Goal: Task Accomplishment & Management: Use online tool/utility

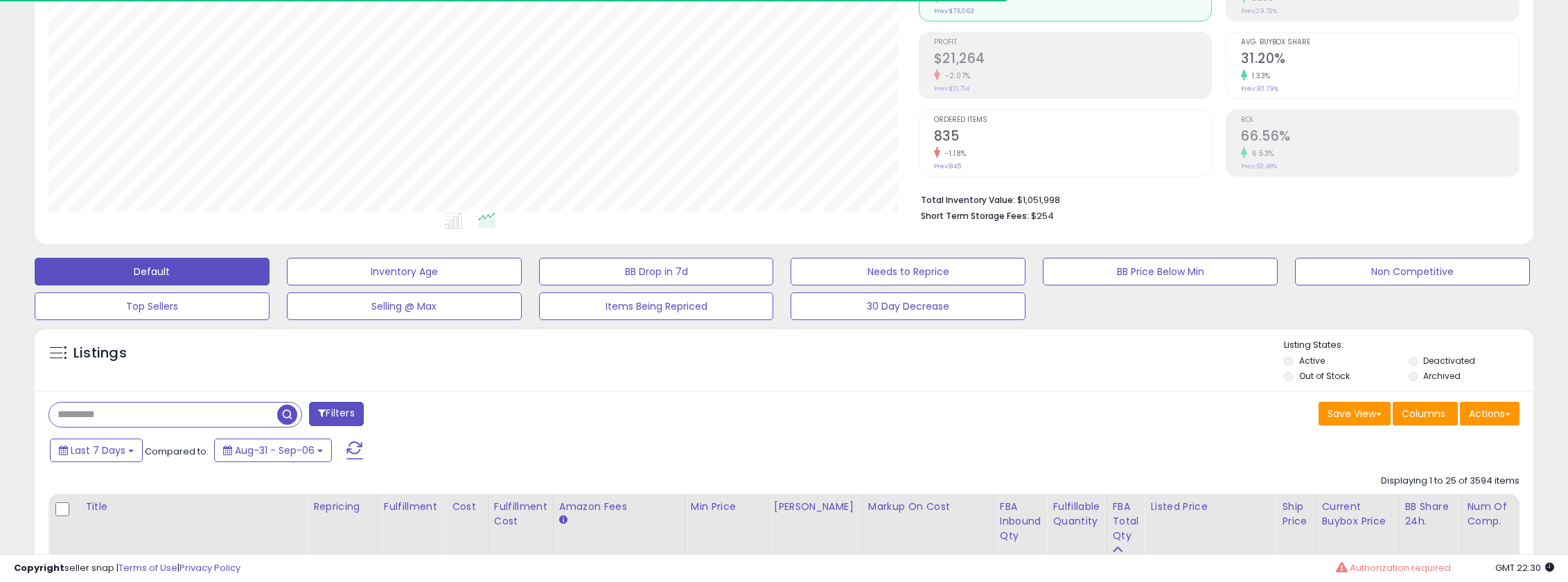
scroll to position [849, 0]
click at [128, 410] on input "text" at bounding box center [163, 415] width 228 height 24
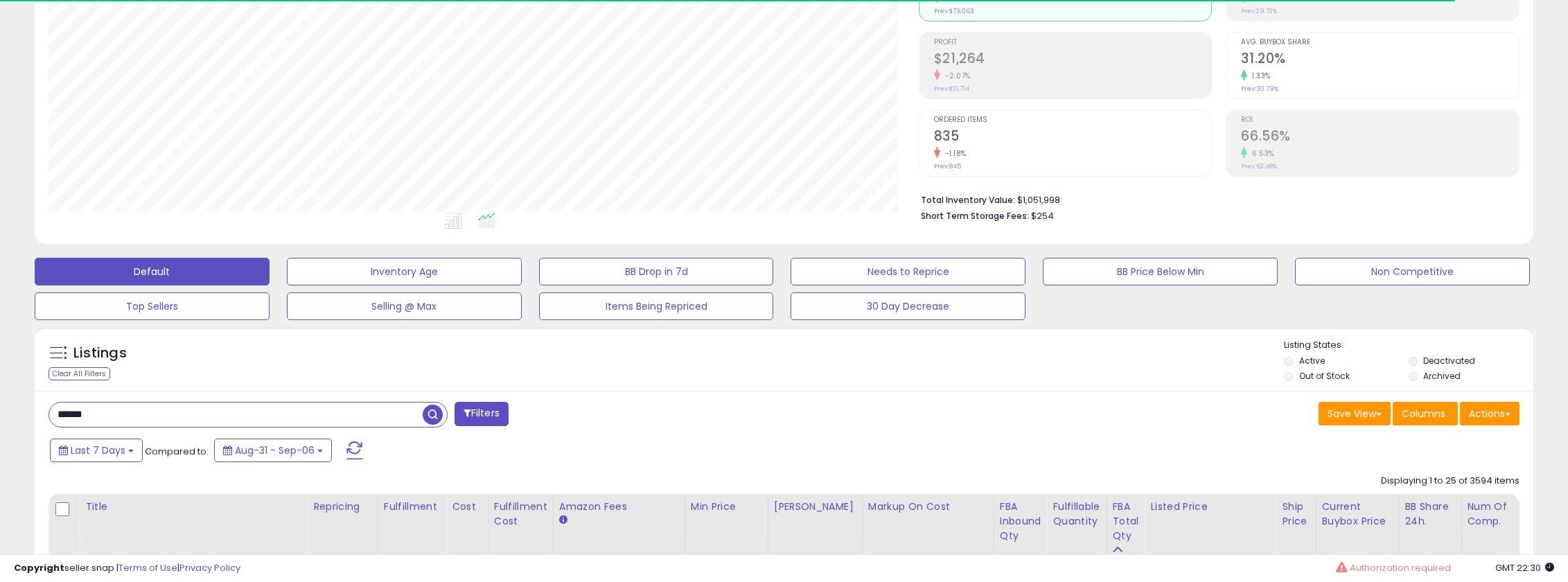
type input "******"
click at [122, 450] on span "Last 7 Days" at bounding box center [98, 450] width 55 height 13
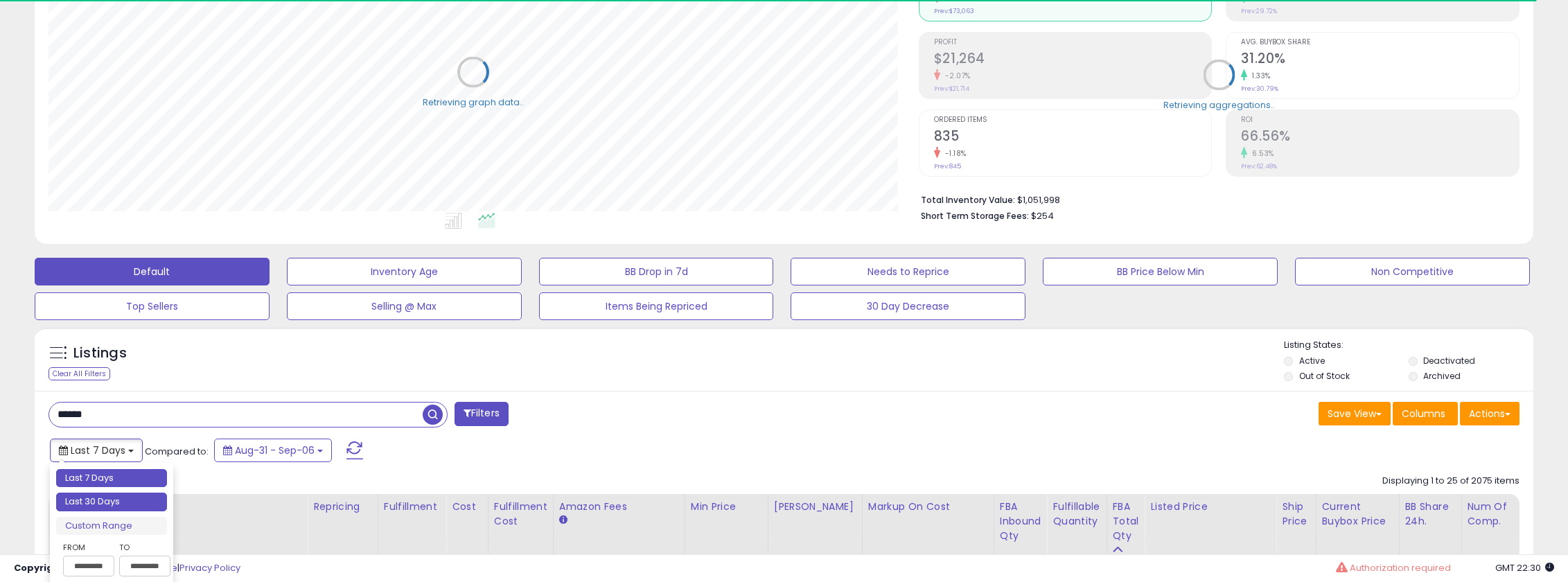
type input "**********"
click at [128, 498] on li "Last 30 Days" at bounding box center [112, 502] width 111 height 19
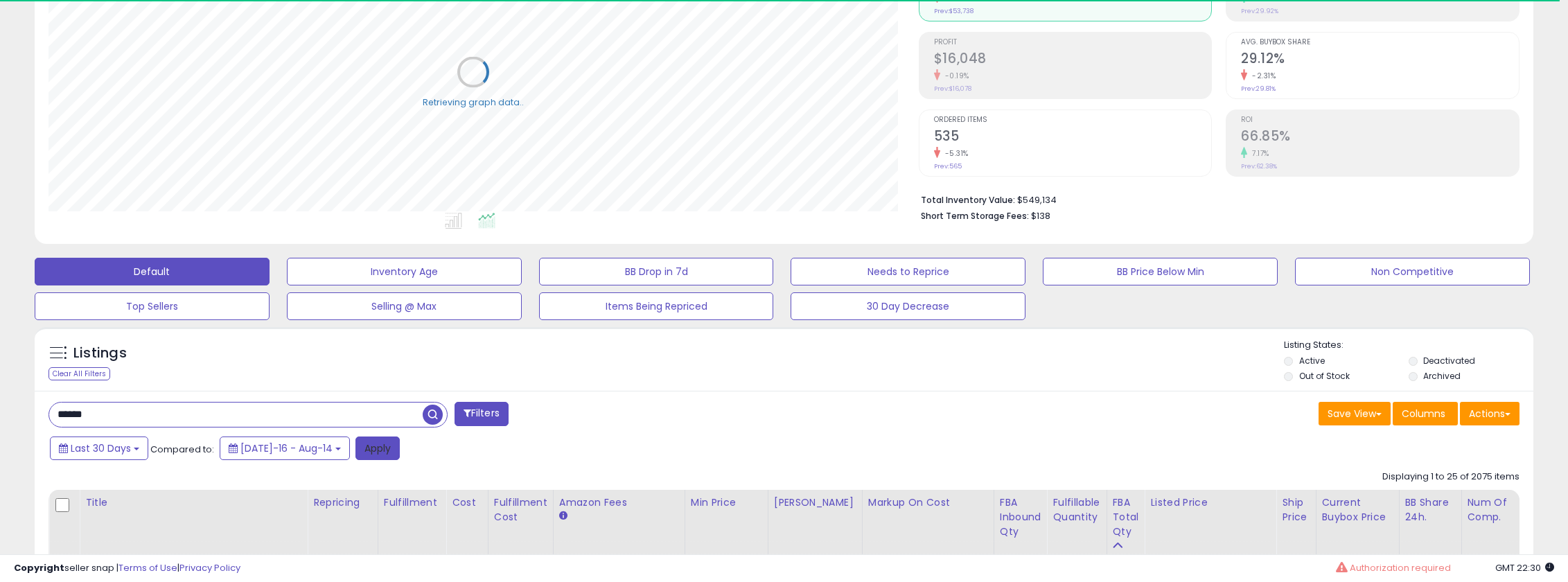
click at [356, 452] on button "Apply" at bounding box center [377, 448] width 45 height 24
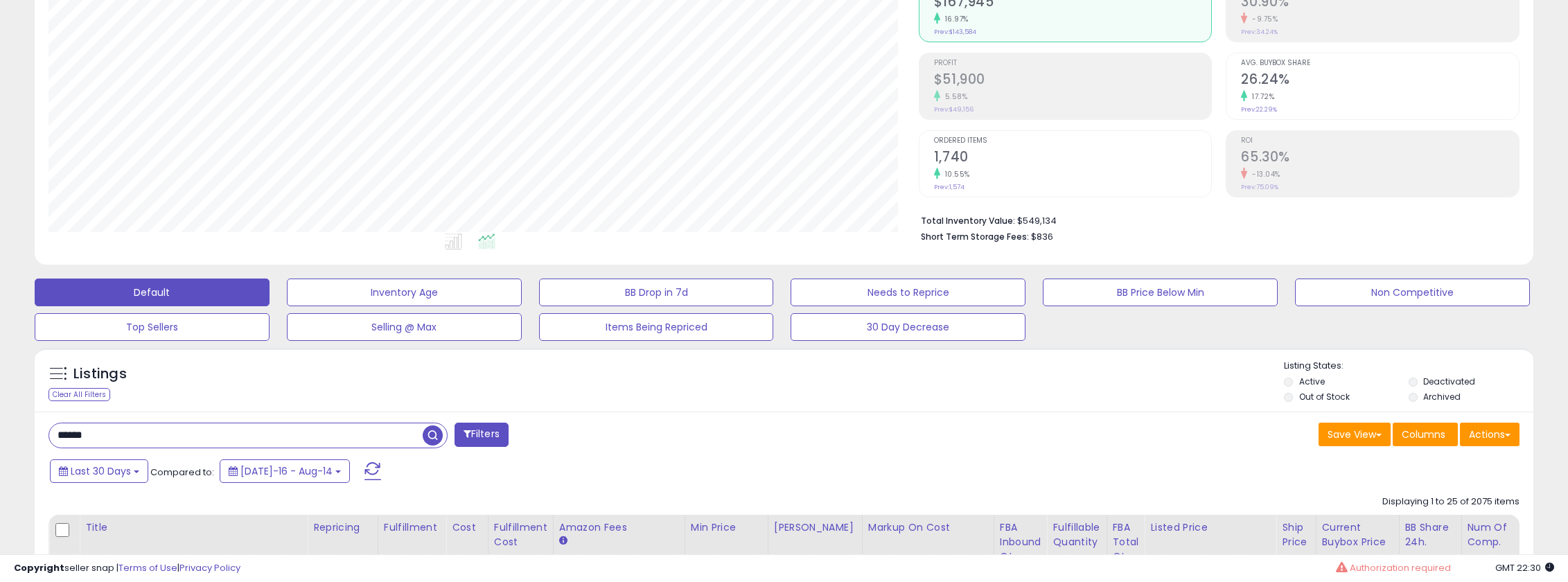
scroll to position [177, 0]
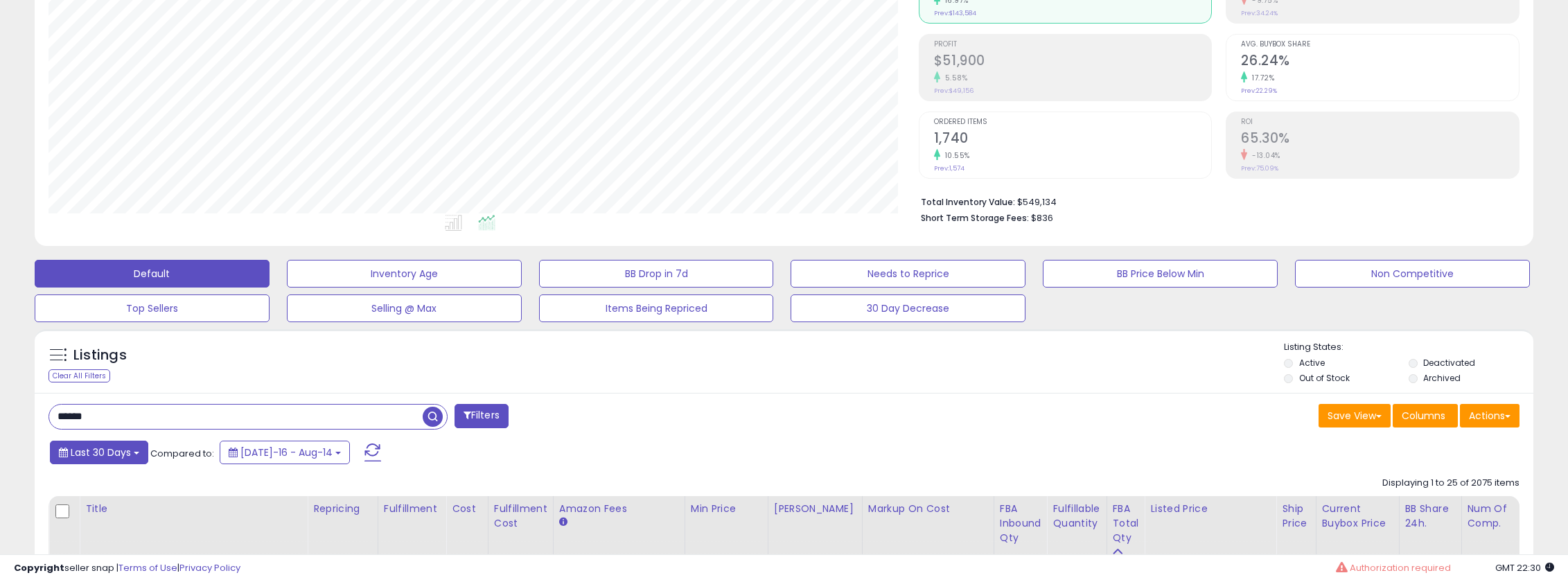
click at [117, 451] on span "Last 30 Days" at bounding box center [101, 452] width 61 height 13
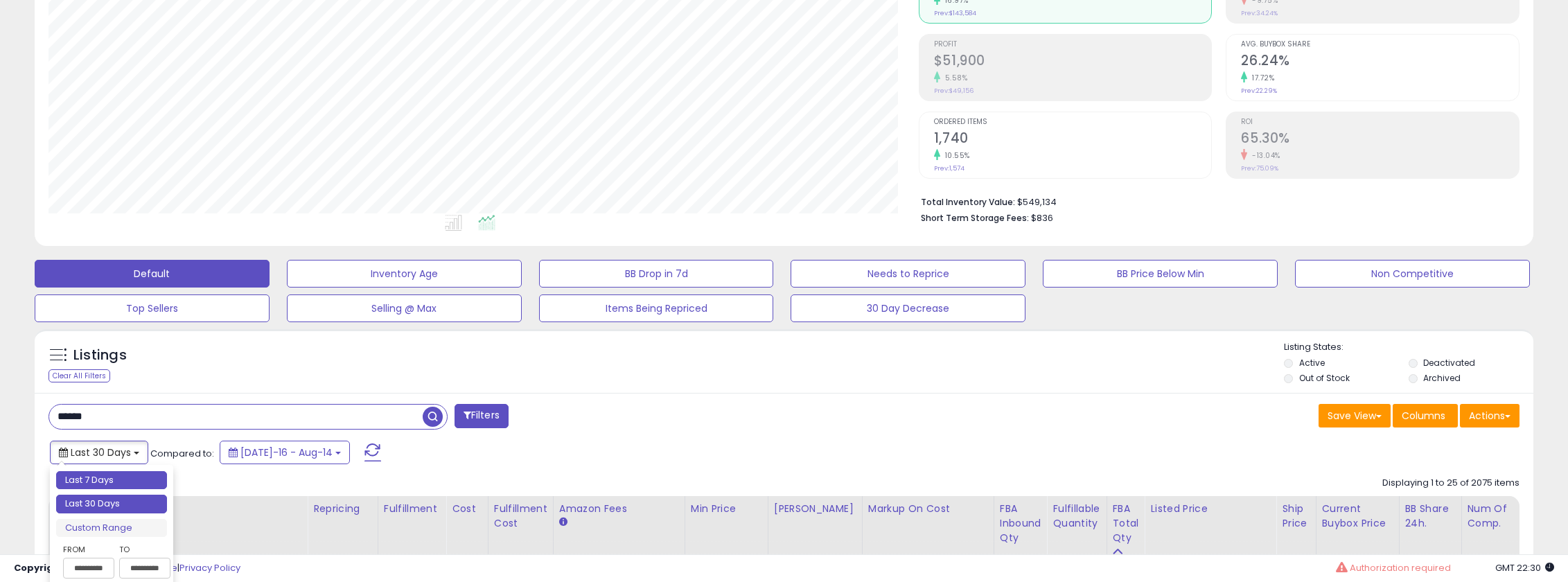
type input "**********"
click at [116, 479] on li "Last 7 Days" at bounding box center [112, 480] width 111 height 19
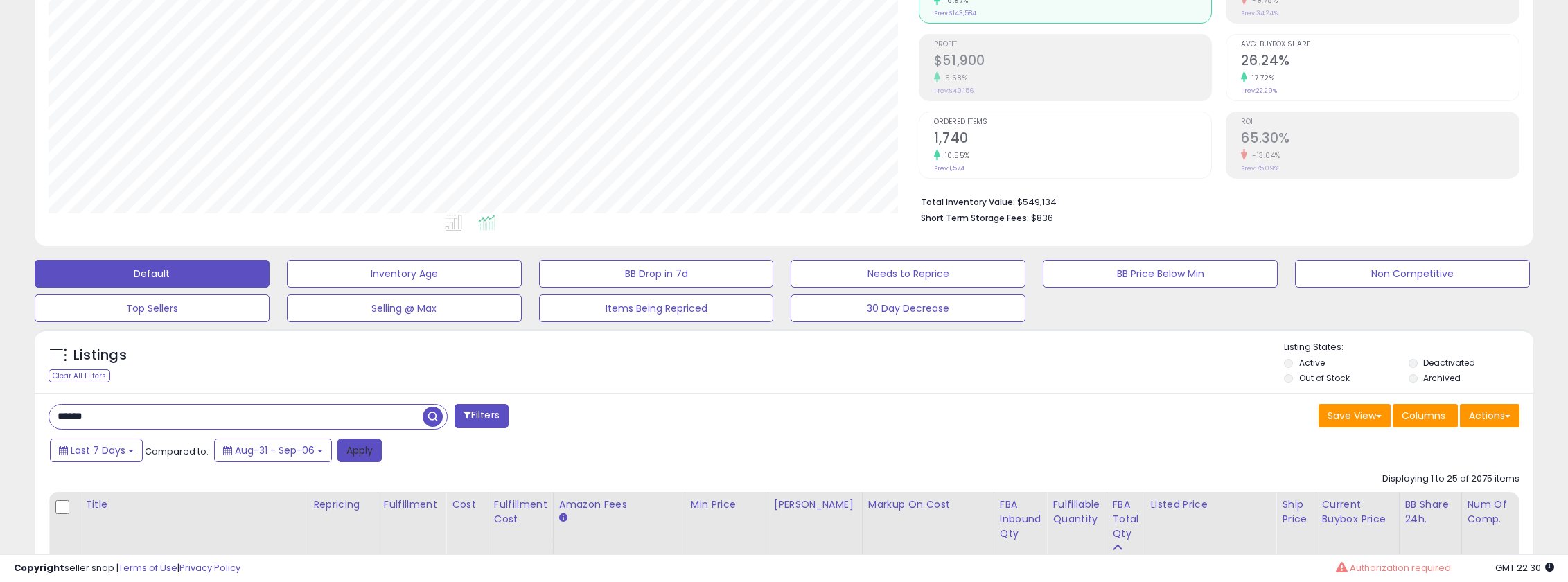
click at [361, 455] on button "Apply" at bounding box center [359, 451] width 45 height 24
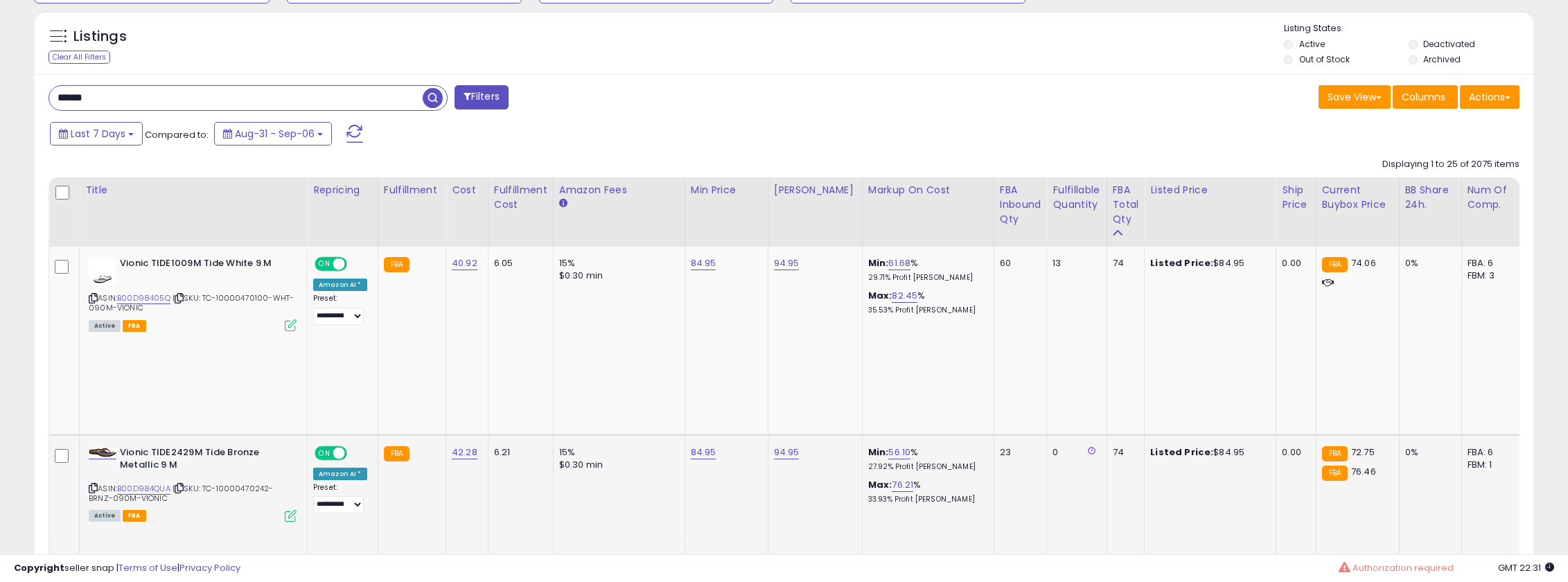
scroll to position [494, 0]
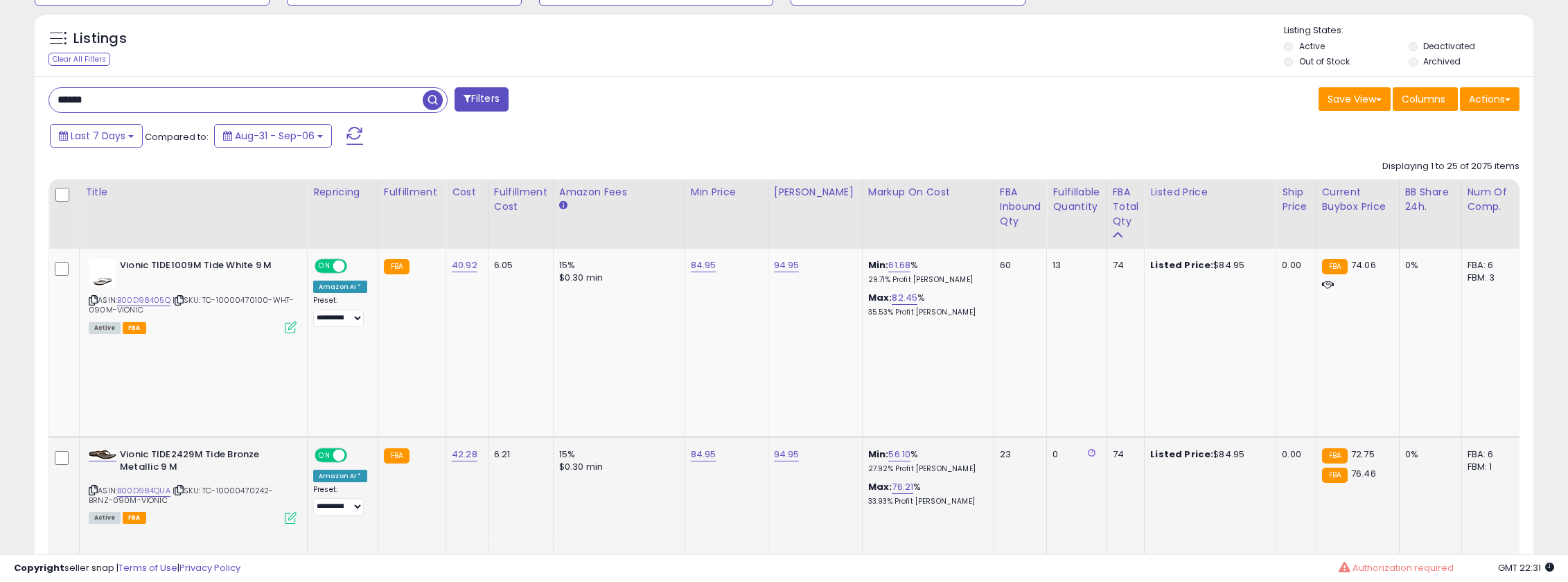
click at [1053, 448] on div "0" at bounding box center [1074, 454] width 43 height 13
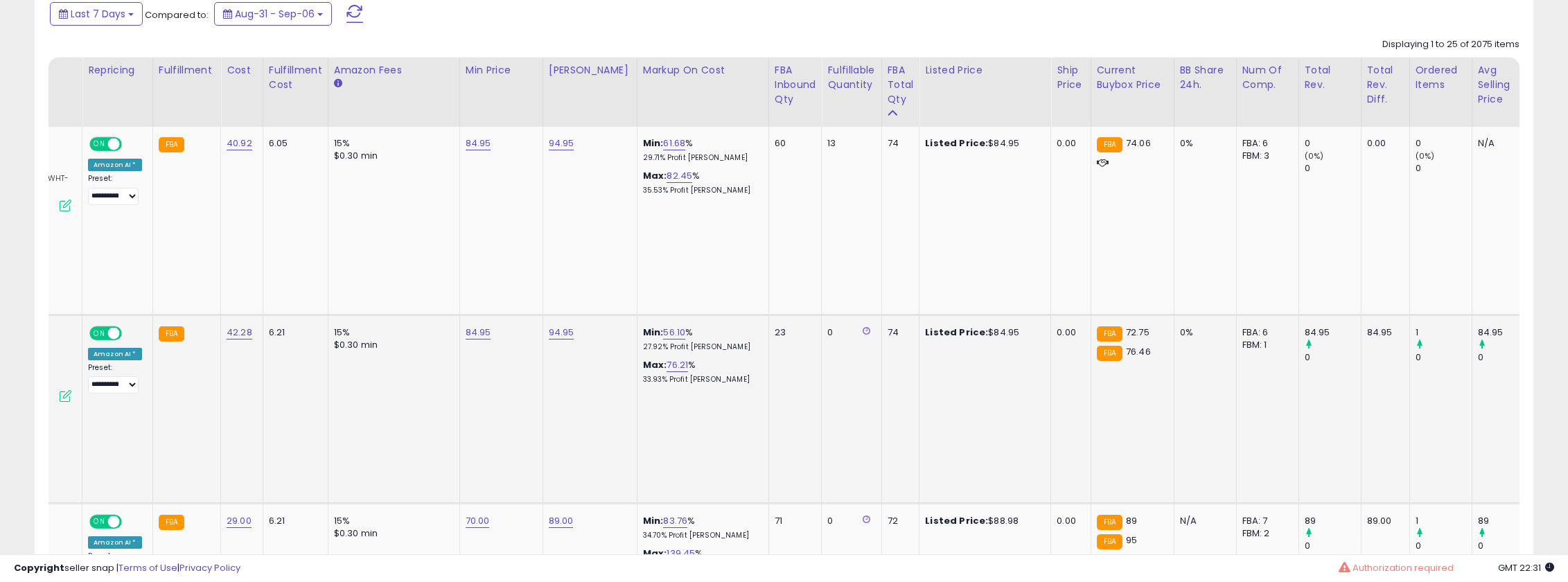
scroll to position [0, 0]
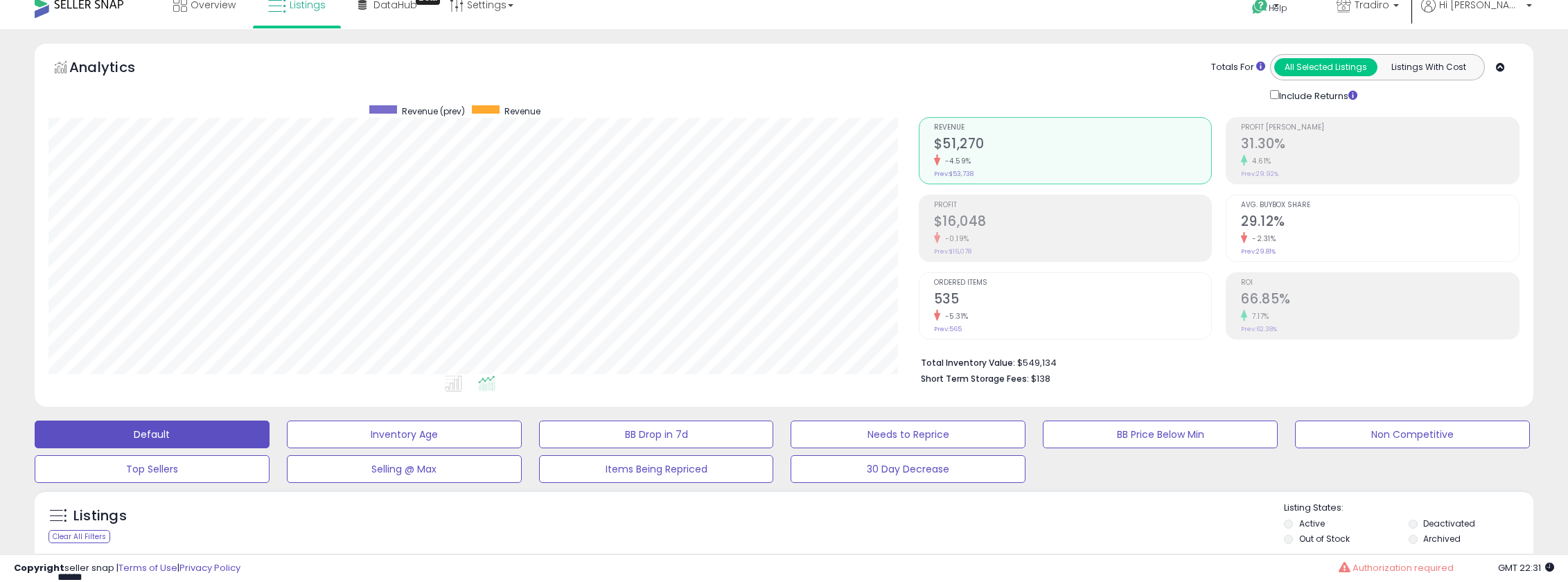
drag, startPoint x: 1016, startPoint y: 365, endPoint x: 1064, endPoint y: 365, distance: 48.0
click at [1064, 365] on li "Total Inventory Value: $549,134" at bounding box center [1215, 362] width 589 height 17
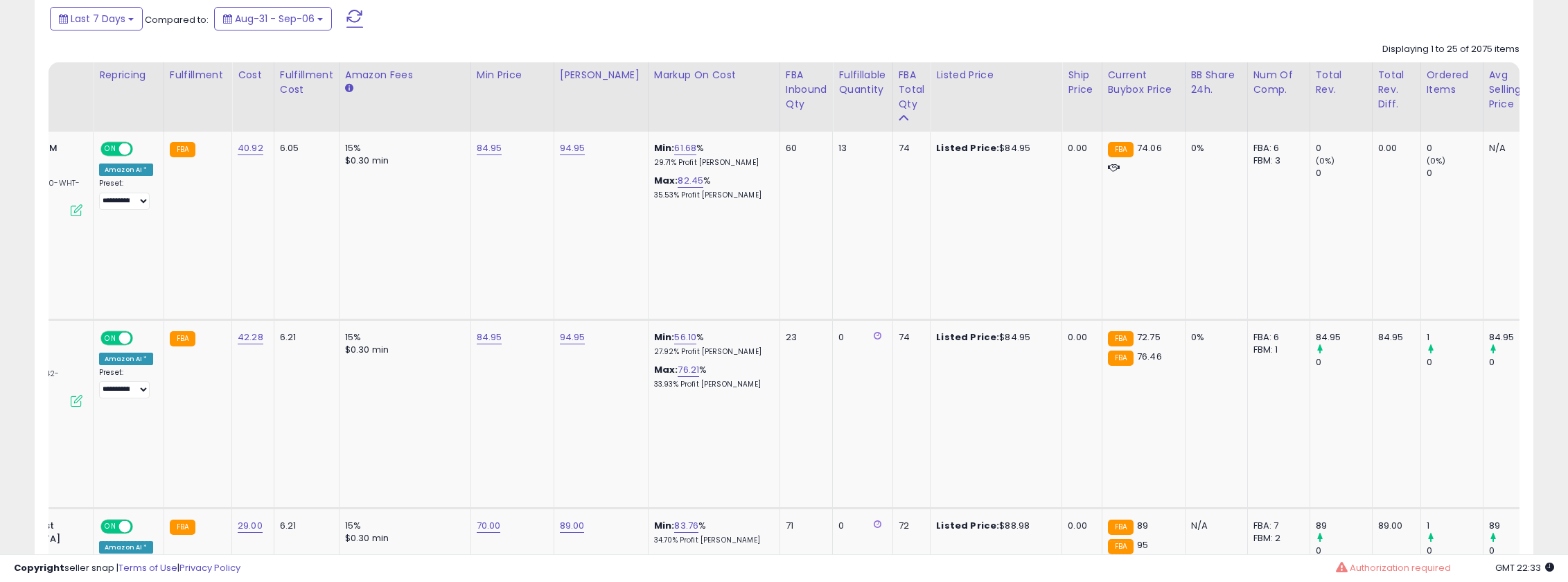
scroll to position [613, 0]
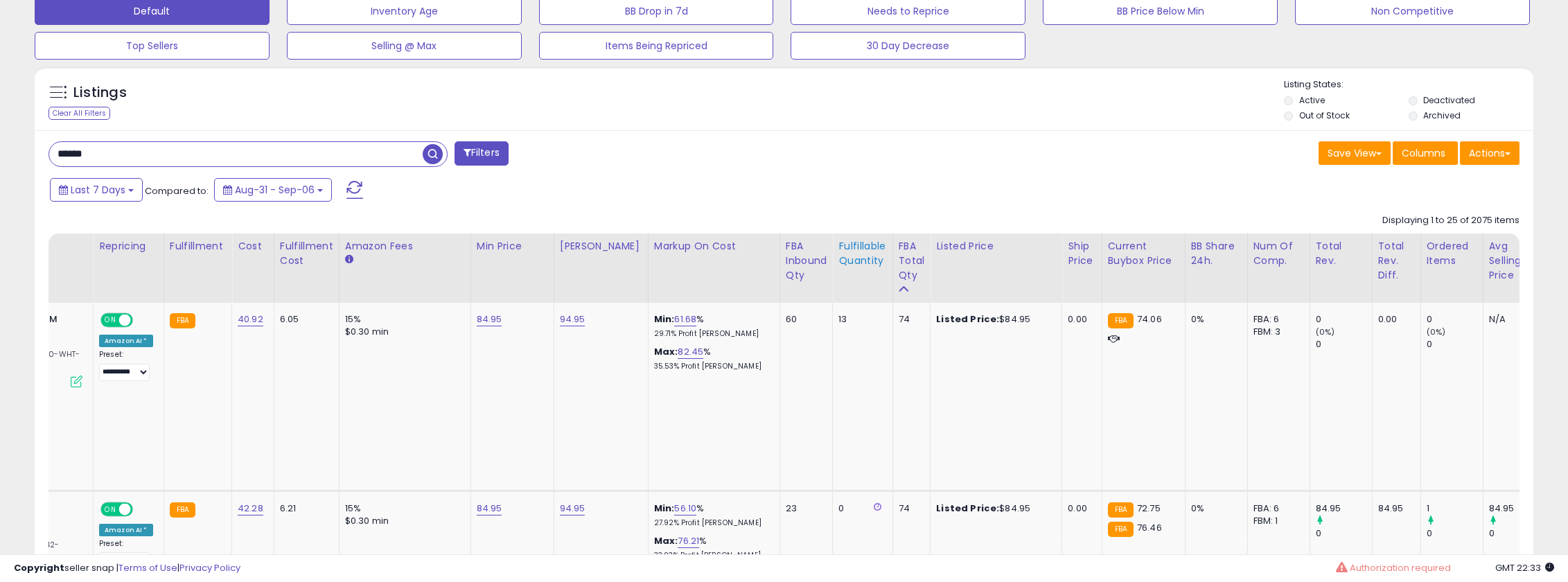
click at [868, 246] on div "Fulfillable Quantity" at bounding box center [862, 253] width 48 height 29
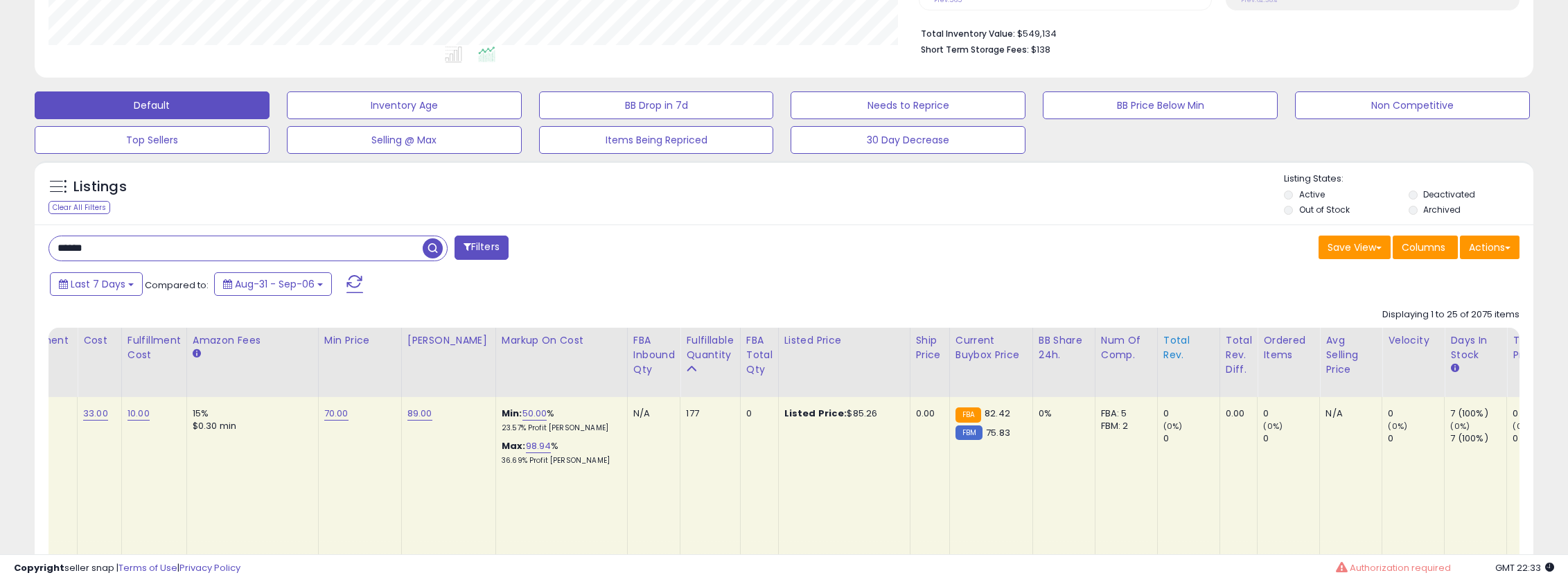
scroll to position [0, 392]
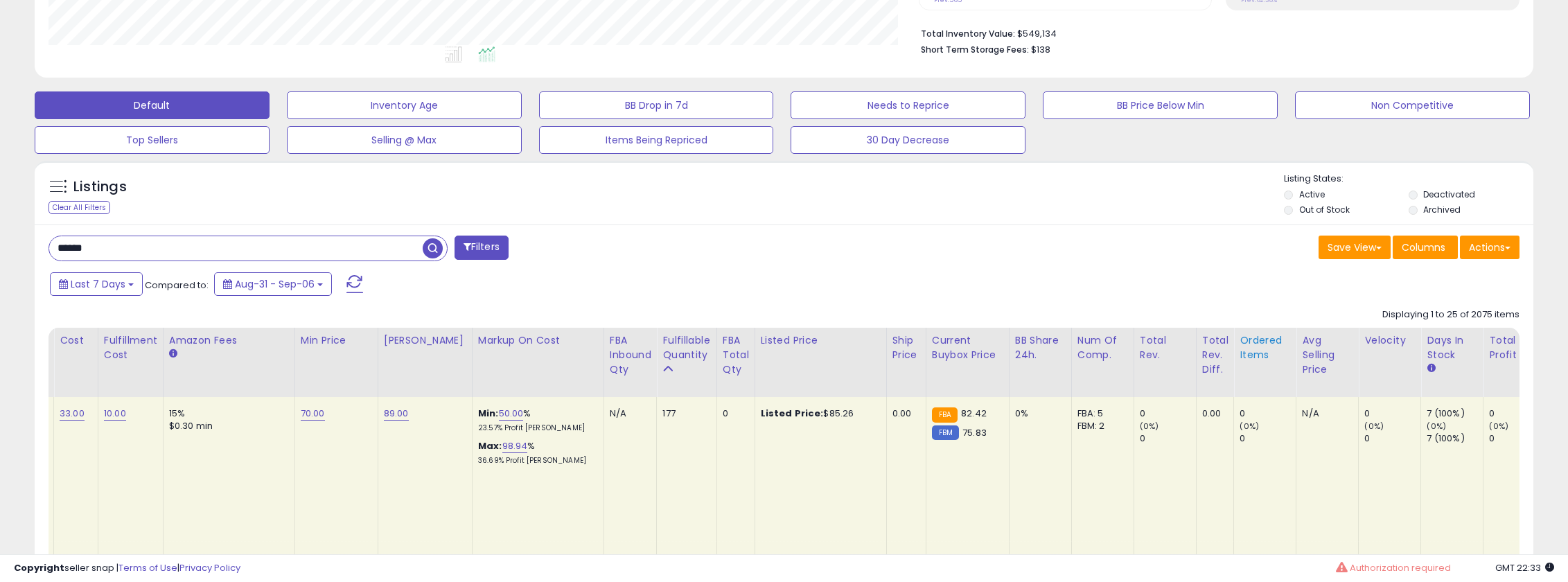
click at [1252, 354] on div "Ordered Items" at bounding box center [1264, 347] width 50 height 29
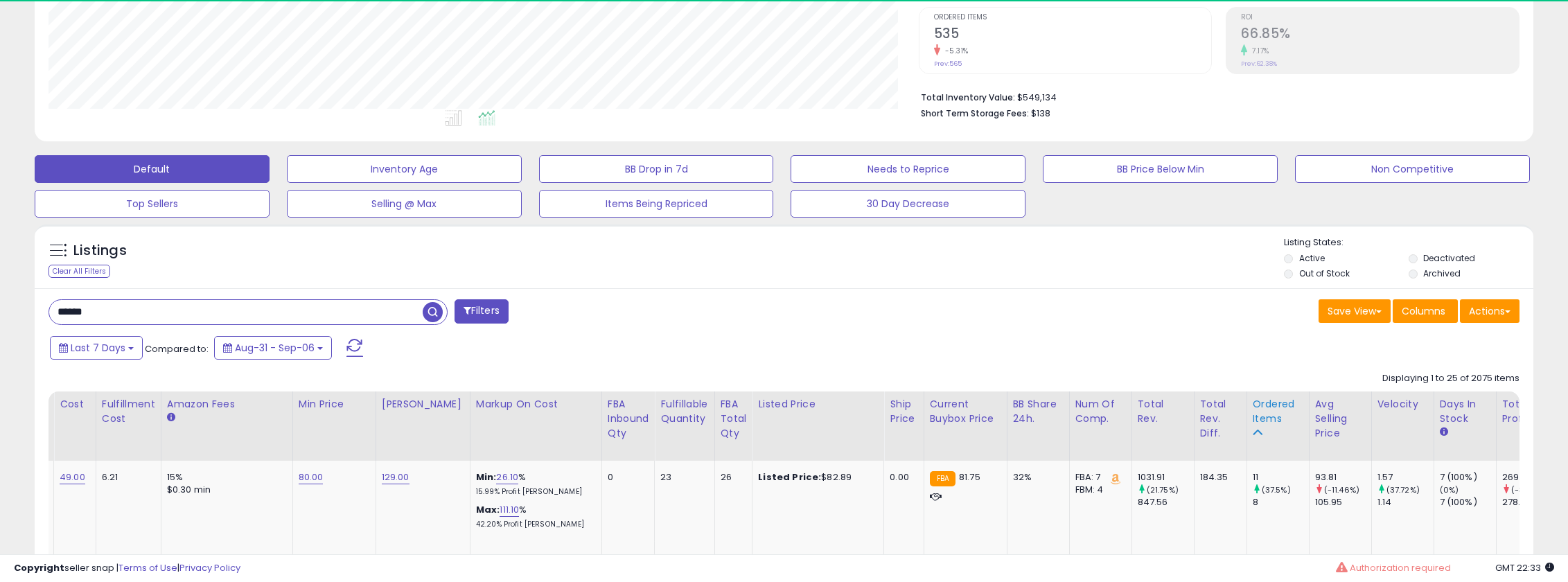
scroll to position [345, 0]
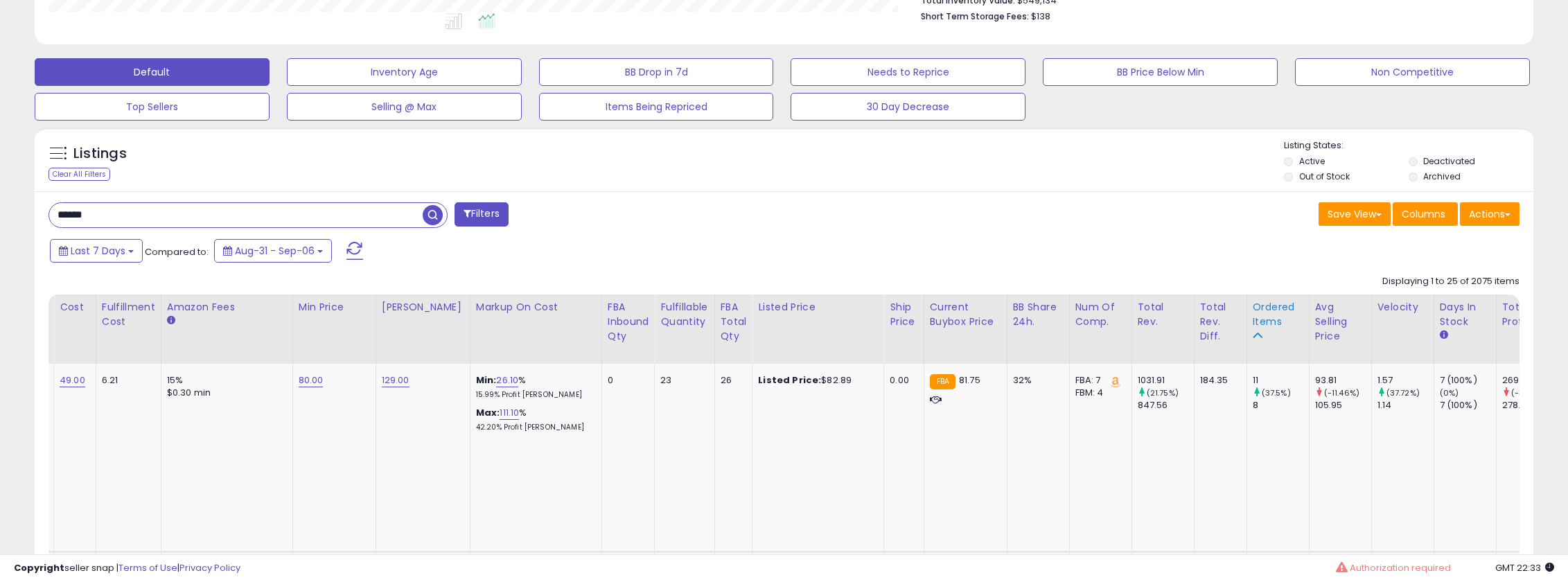
click at [1255, 314] on div "Ordered Items" at bounding box center [1278, 315] width 50 height 29
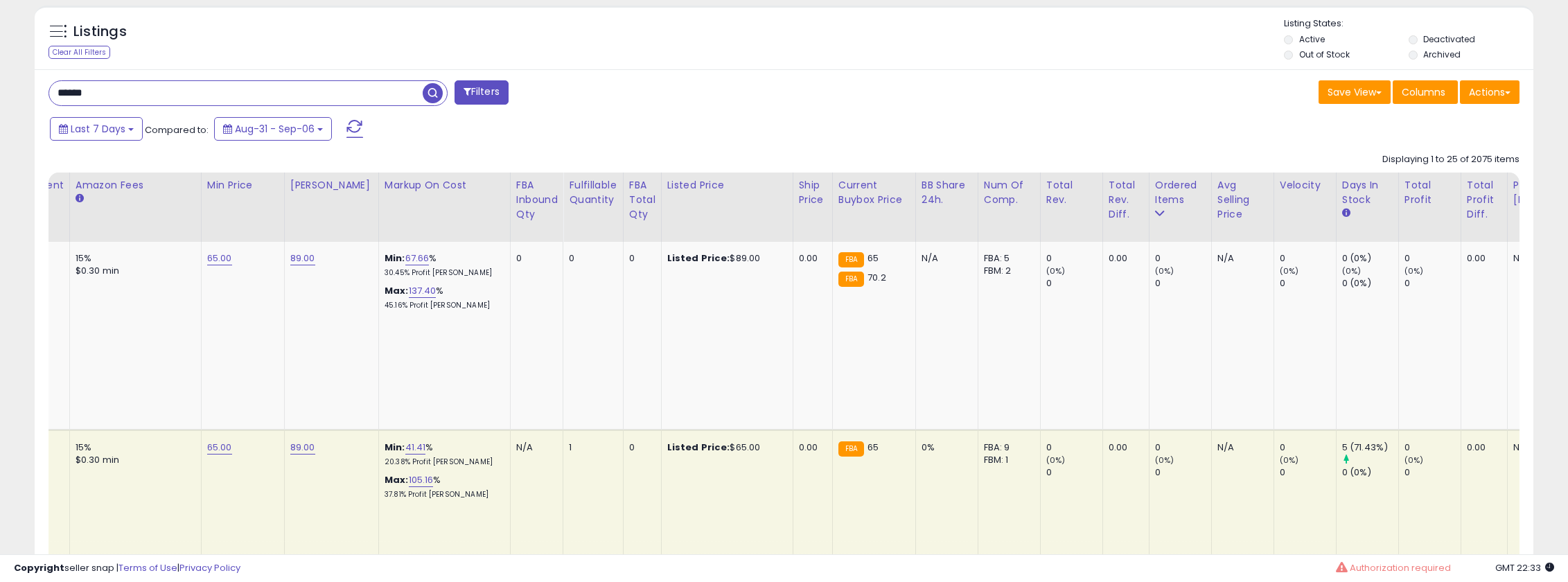
scroll to position [526, 0]
